Goal: Information Seeking & Learning: Learn about a topic

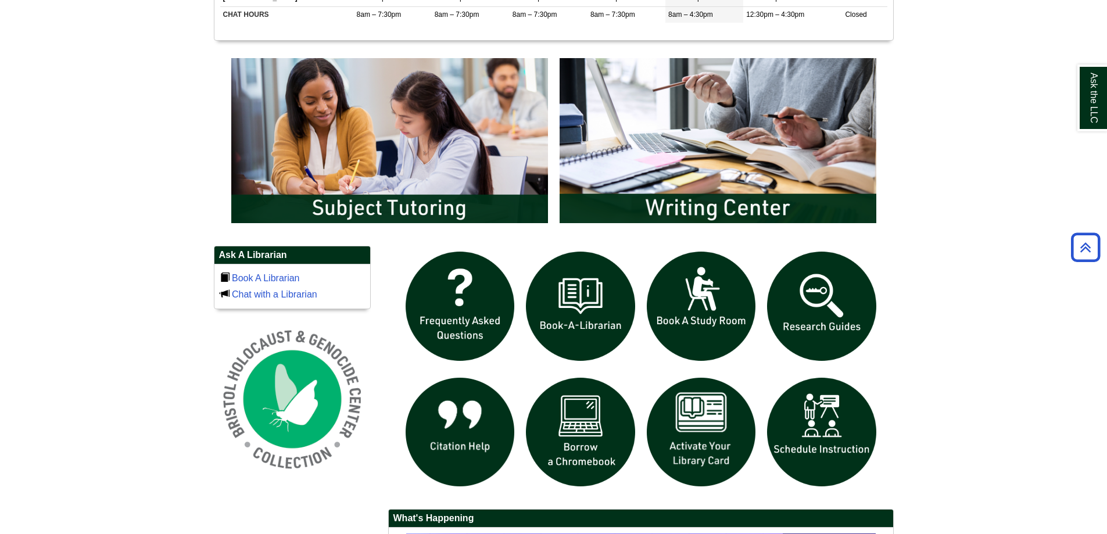
scroll to position [580, 0]
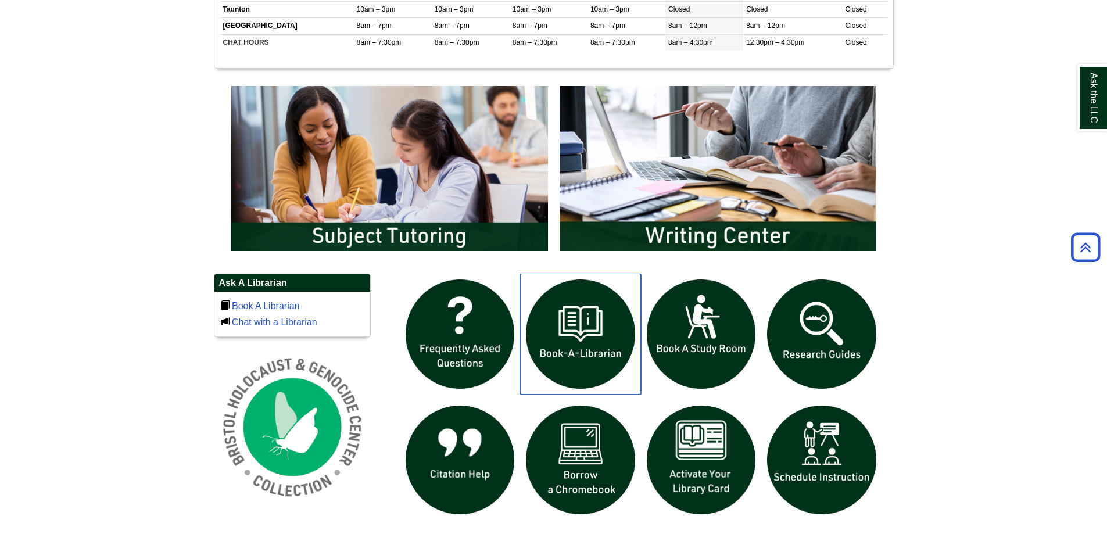
click at [593, 331] on img "slideshow" at bounding box center [580, 334] width 121 height 121
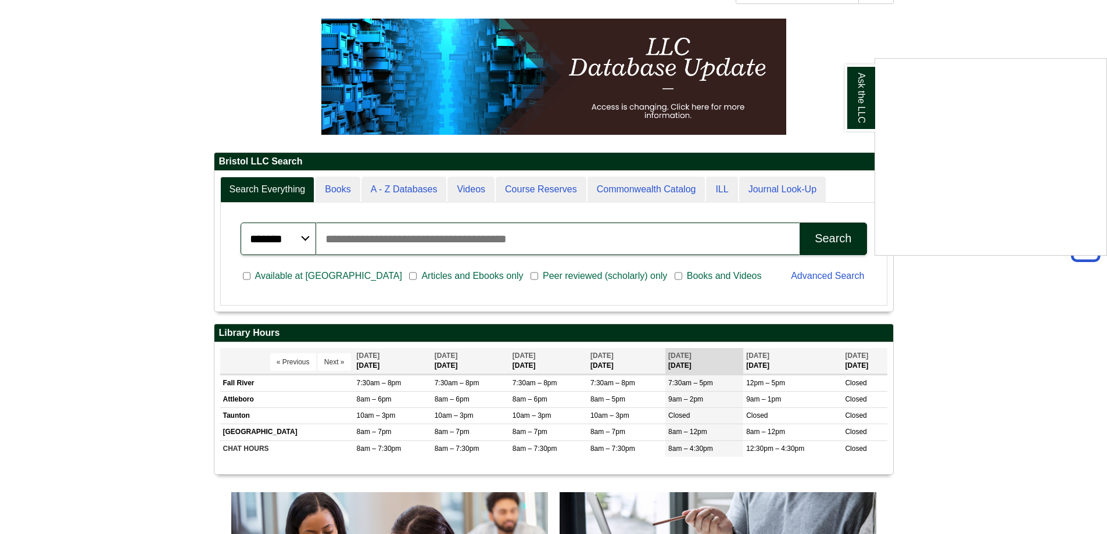
scroll to position [173, 0]
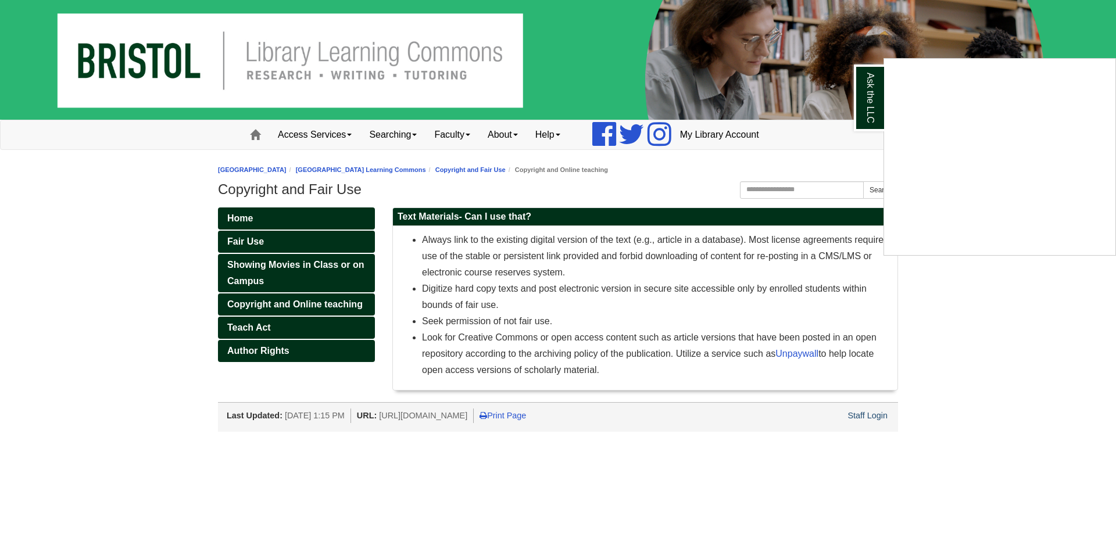
click at [256, 342] on div "Ask the LLC" at bounding box center [558, 267] width 1116 height 534
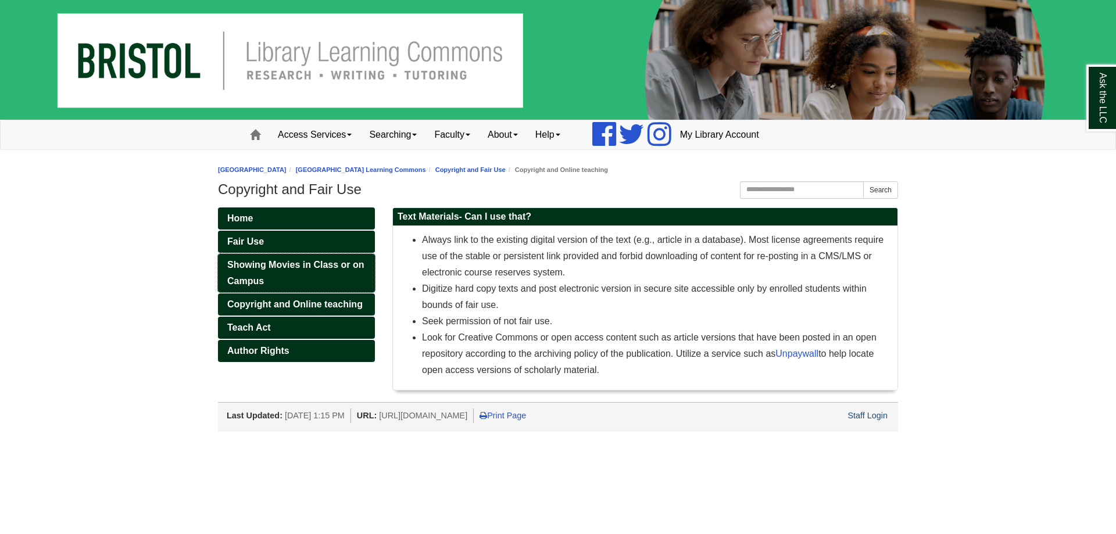
click at [296, 280] on link "Showing Movies in Class or on Campus" at bounding box center [296, 273] width 157 height 38
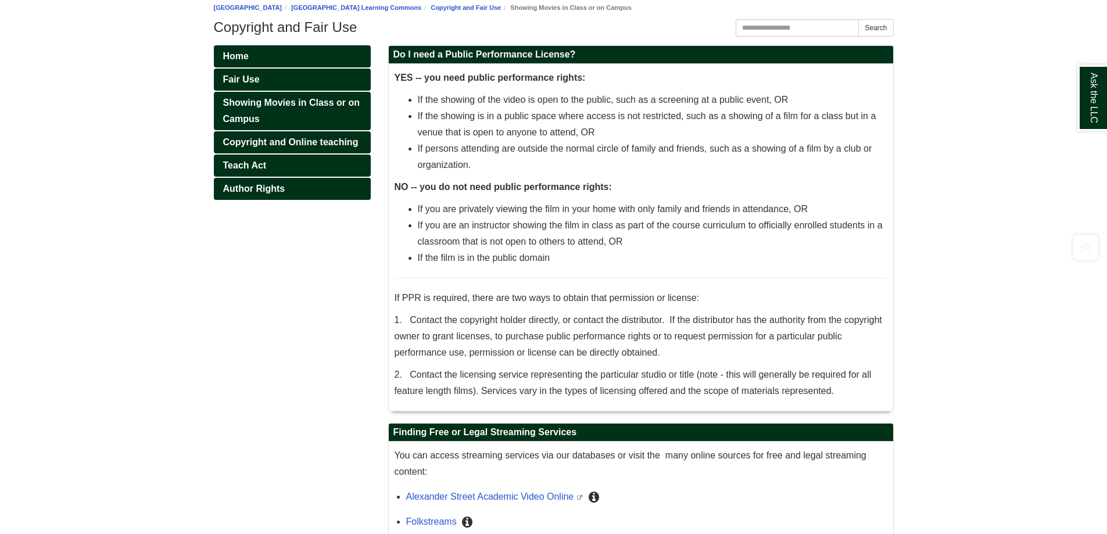
scroll to position [268, 0]
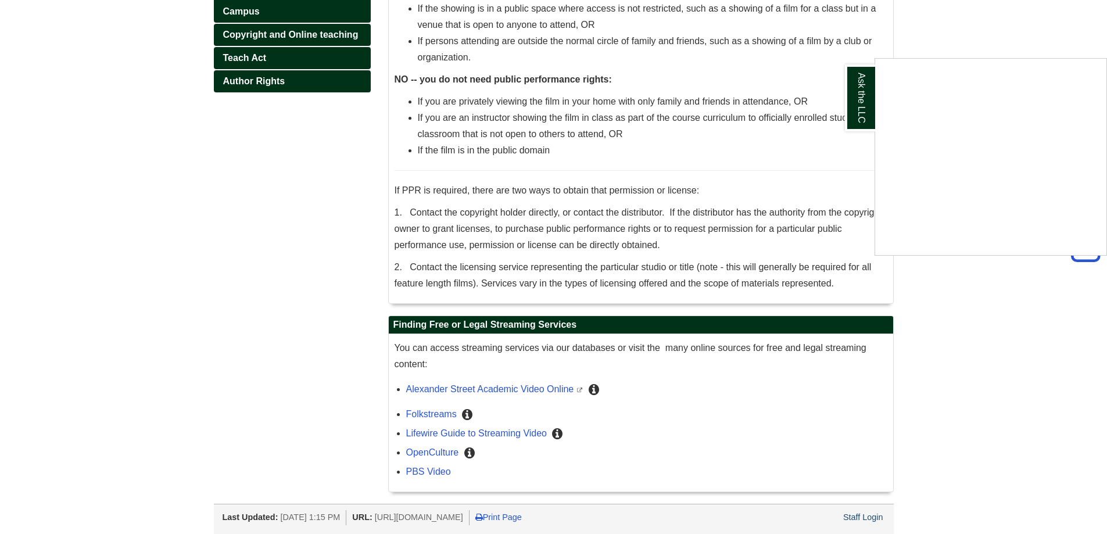
click at [574, 417] on div "Ask the LLC" at bounding box center [553, 267] width 1107 height 534
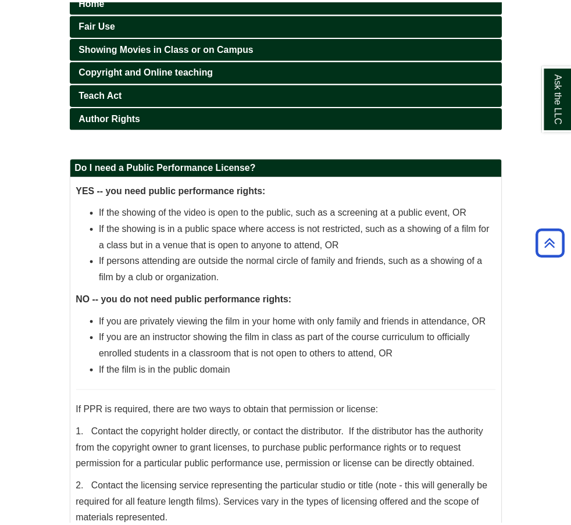
scroll to position [216, 0]
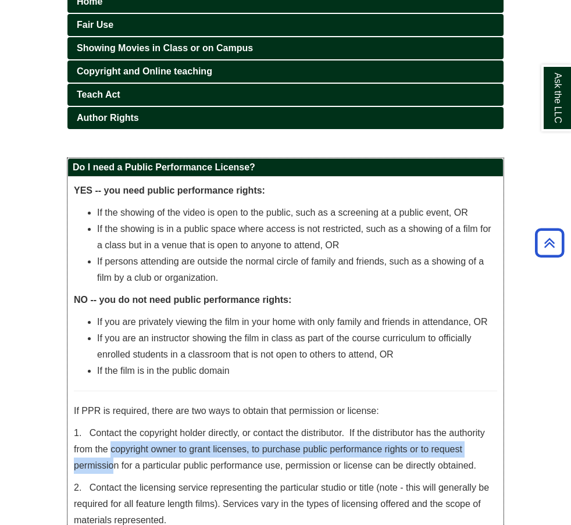
drag, startPoint x: 231, startPoint y: 270, endPoint x: 231, endPoint y: 299, distance: 28.5
click at [230, 425] on p "1. Contact the copyright holder directly, or contact the distributor. If the di…" at bounding box center [285, 449] width 423 height 49
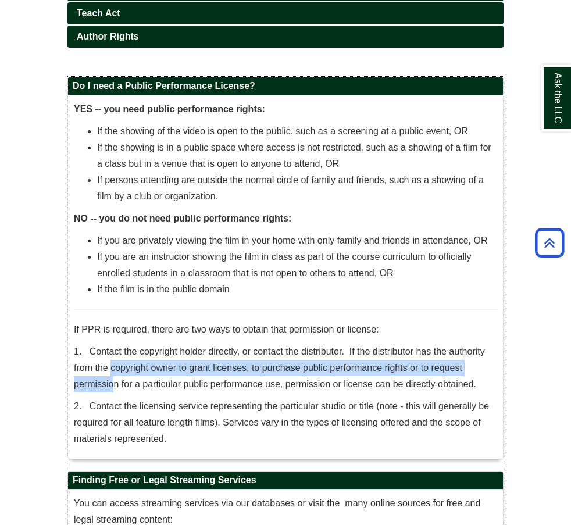
scroll to position [298, 0]
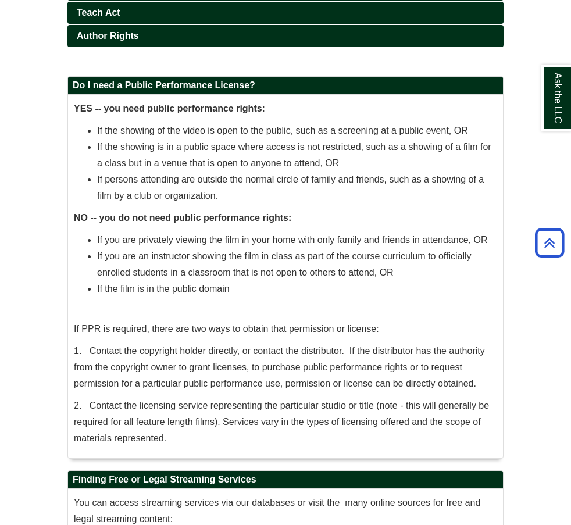
drag, startPoint x: 270, startPoint y: 422, endPoint x: 146, endPoint y: 410, distance: 124.3
click at [101, 397] on div "Home Fair Use Showing Movies in Class or on Campus Copyright and Online teachin…" at bounding box center [285, 284] width 453 height 750
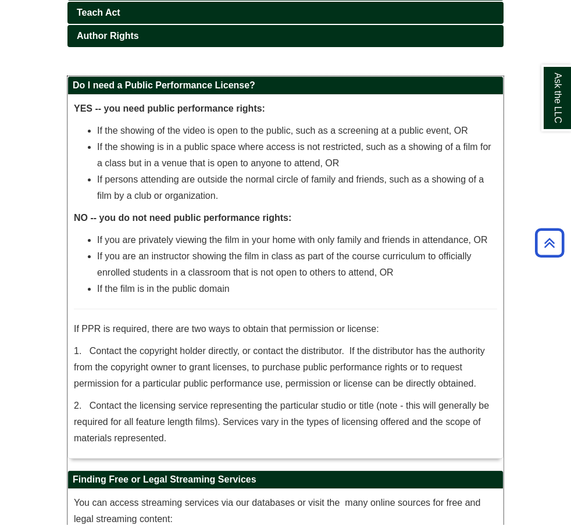
drag, startPoint x: 499, startPoint y: 54, endPoint x: 432, endPoint y: 4, distance: 83.4
click at [497, 232] on li "If you are privately viewing the film in your home with only family and friends…" at bounding box center [297, 240] width 400 height 16
click at [470, 232] on li "If you are privately viewing the film in your home with only family and friends…" at bounding box center [297, 240] width 400 height 16
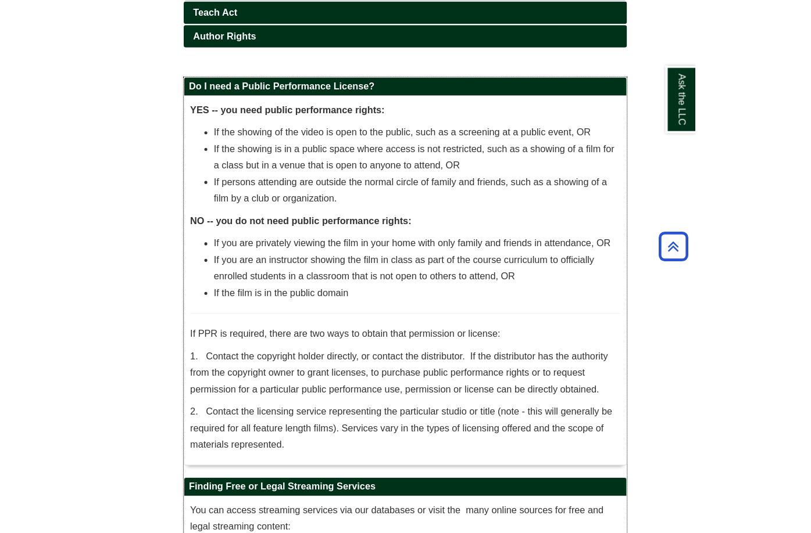
scroll to position [237, 0]
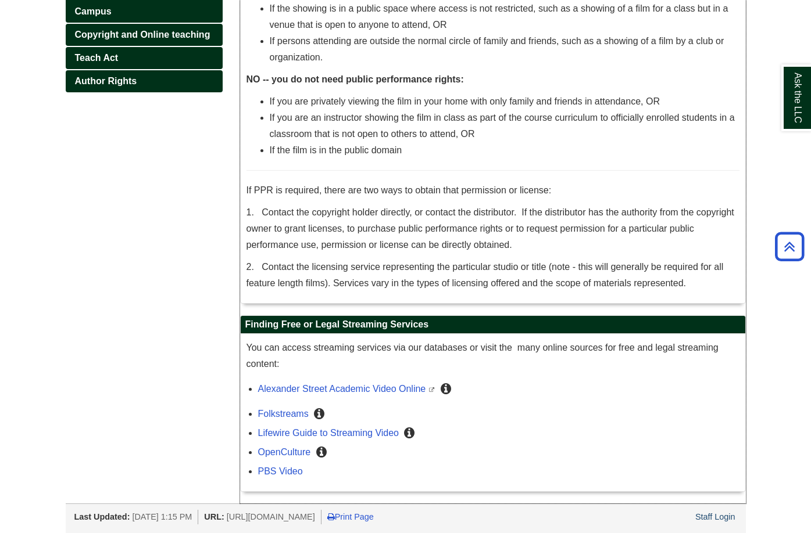
drag, startPoint x: 607, startPoint y: 129, endPoint x: 607, endPoint y: 119, distance: 10.5
click at [607, 129] on li "If you are an instructor showing the film in class as part of the course curric…" at bounding box center [505, 126] width 470 height 33
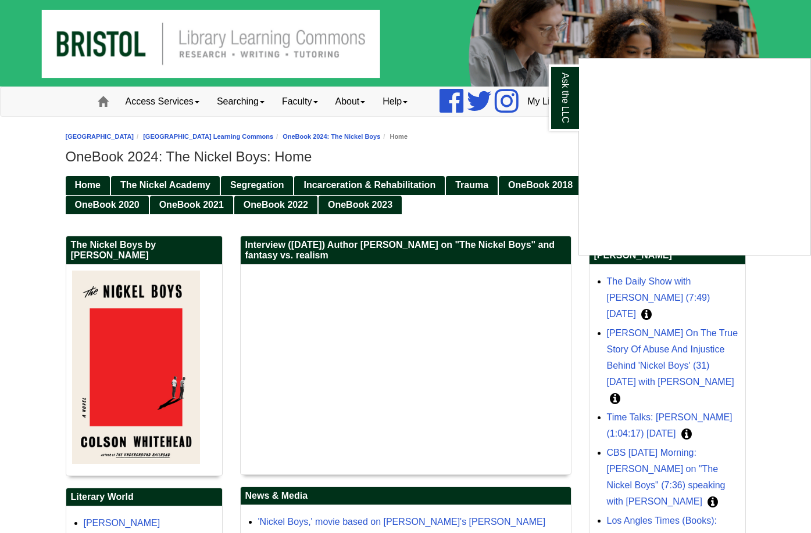
click at [454, 163] on div "Ask the LLC" at bounding box center [405, 266] width 811 height 533
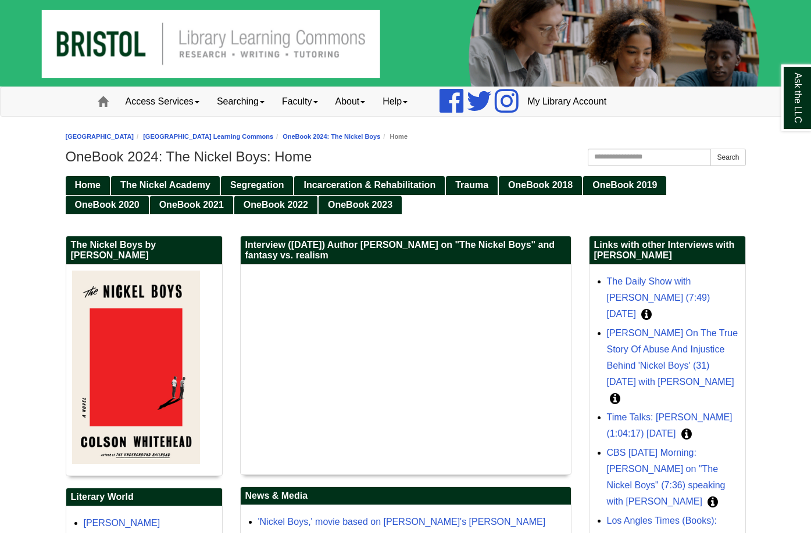
click at [764, 357] on body "Skip to Main Content Toggle navigation Home Access Services Access Services Pol…" at bounding box center [405, 404] width 811 height 809
click at [547, 185] on span "OneBook 2018" at bounding box center [540, 185] width 64 height 10
click at [117, 205] on span "OneBook 2020" at bounding box center [107, 205] width 64 height 10
click at [278, 216] on div "The Nickel Boys by [PERSON_NAME] Literary World [PERSON_NAME] Biography provide…" at bounding box center [406, 496] width 680 height 565
click at [285, 206] on span "OneBook 2022" at bounding box center [275, 205] width 64 height 10
